Goal: Browse casually: Explore the website without a specific task or goal

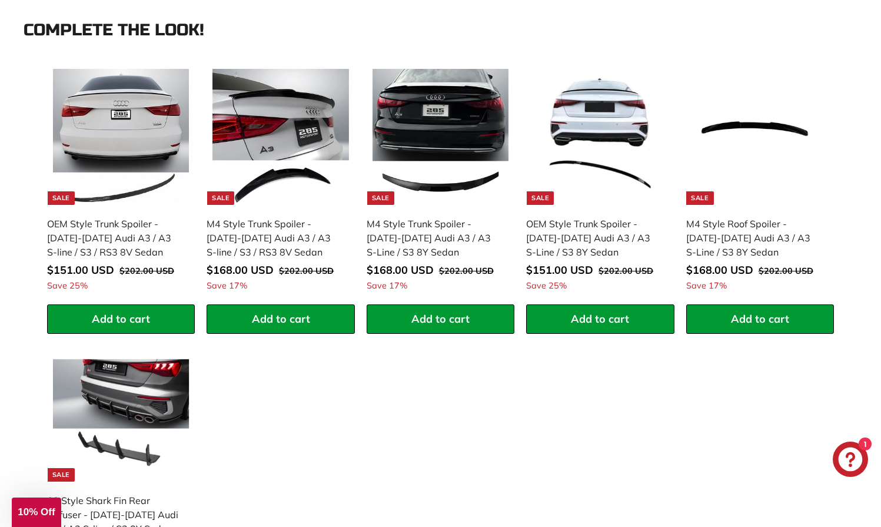
scroll to position [1581, 0]
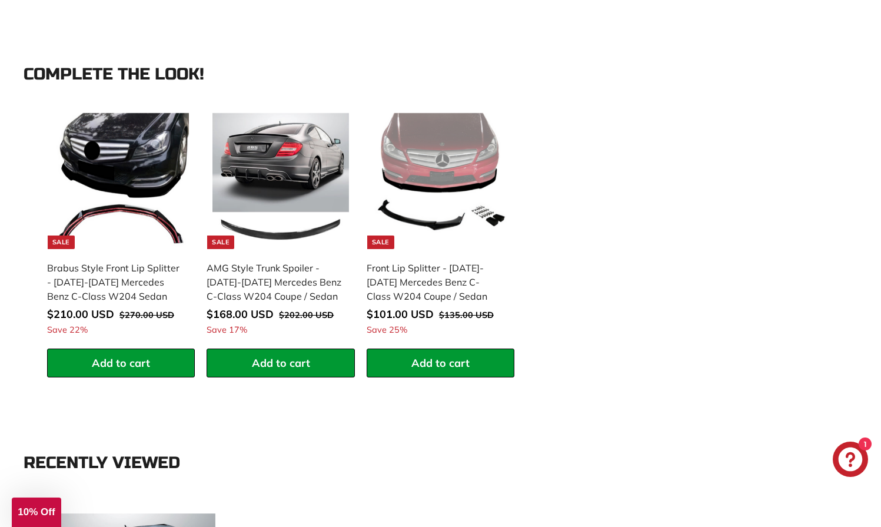
scroll to position [1581, 0]
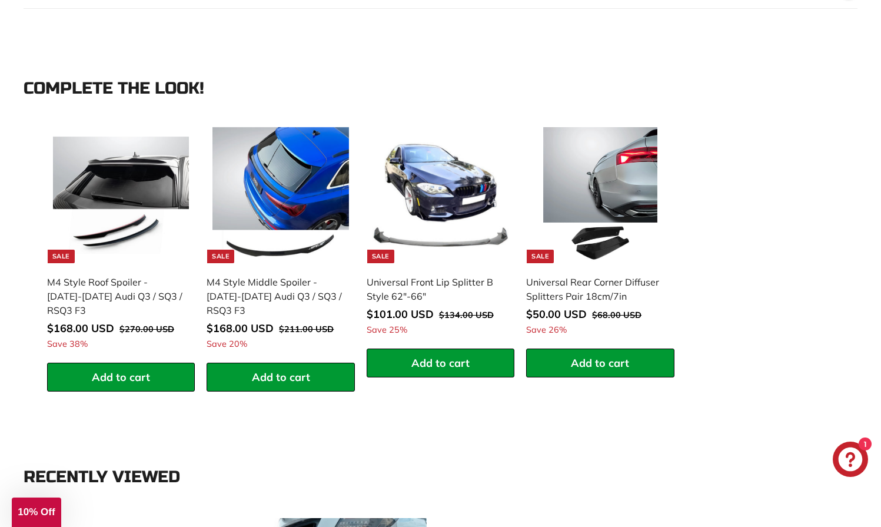
scroll to position [1581, 0]
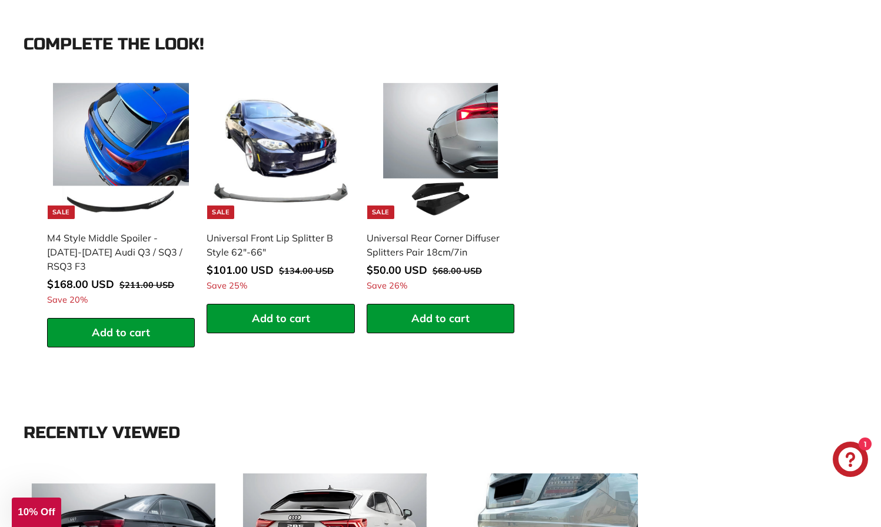
scroll to position [1581, 0]
